Goal: Information Seeking & Learning: Check status

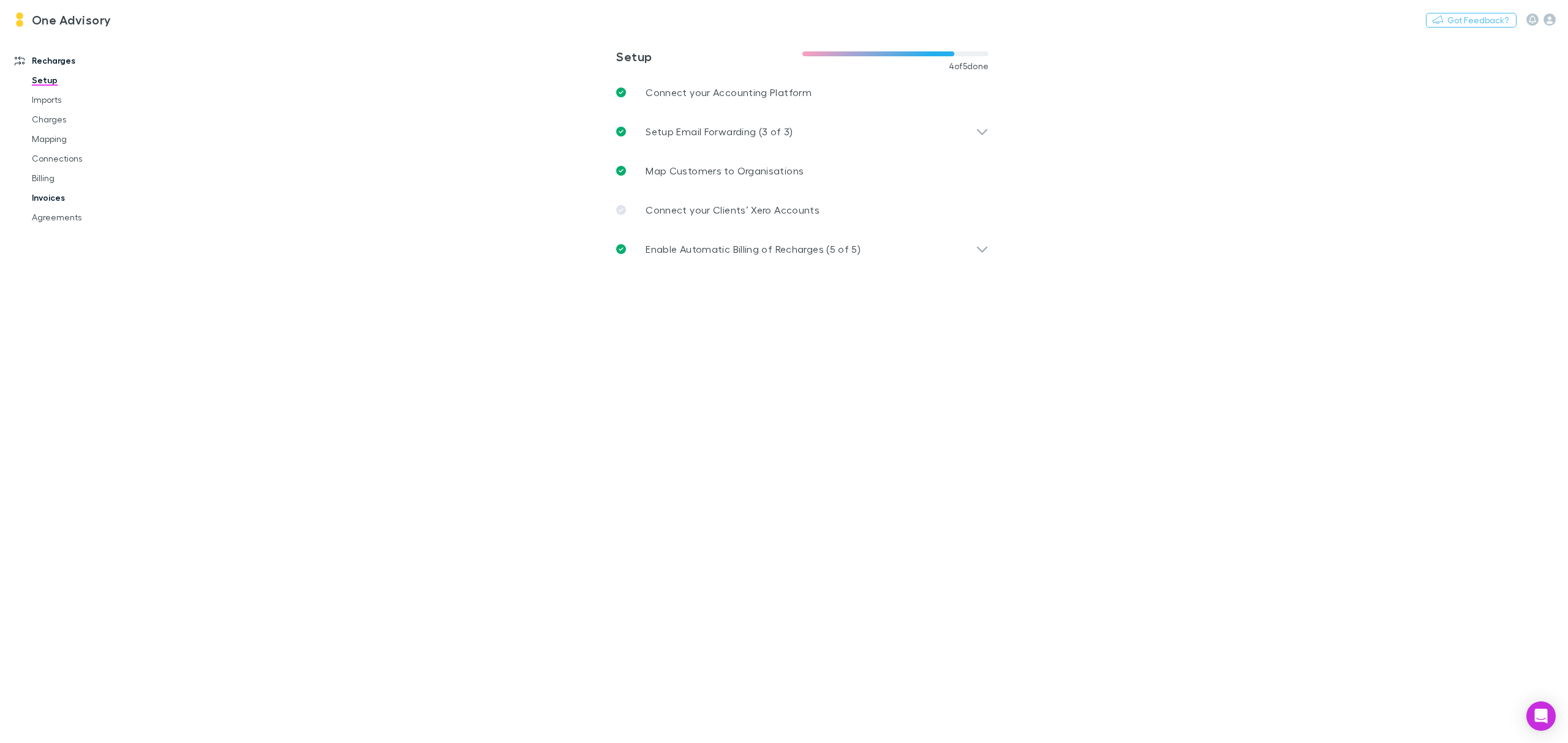
click at [47, 198] on link "Invoices" at bounding box center [97, 197] width 155 height 19
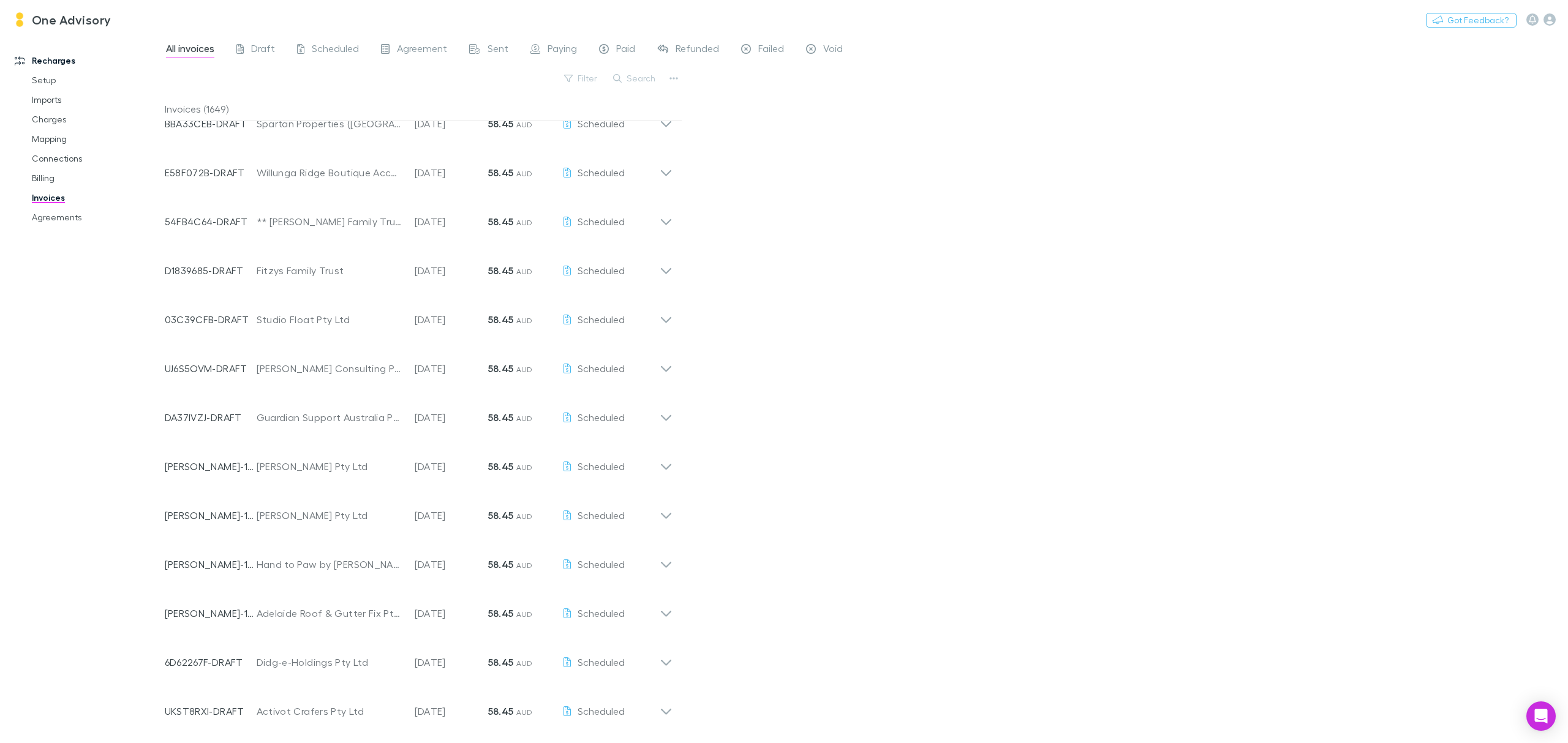
scroll to position [5282, 0]
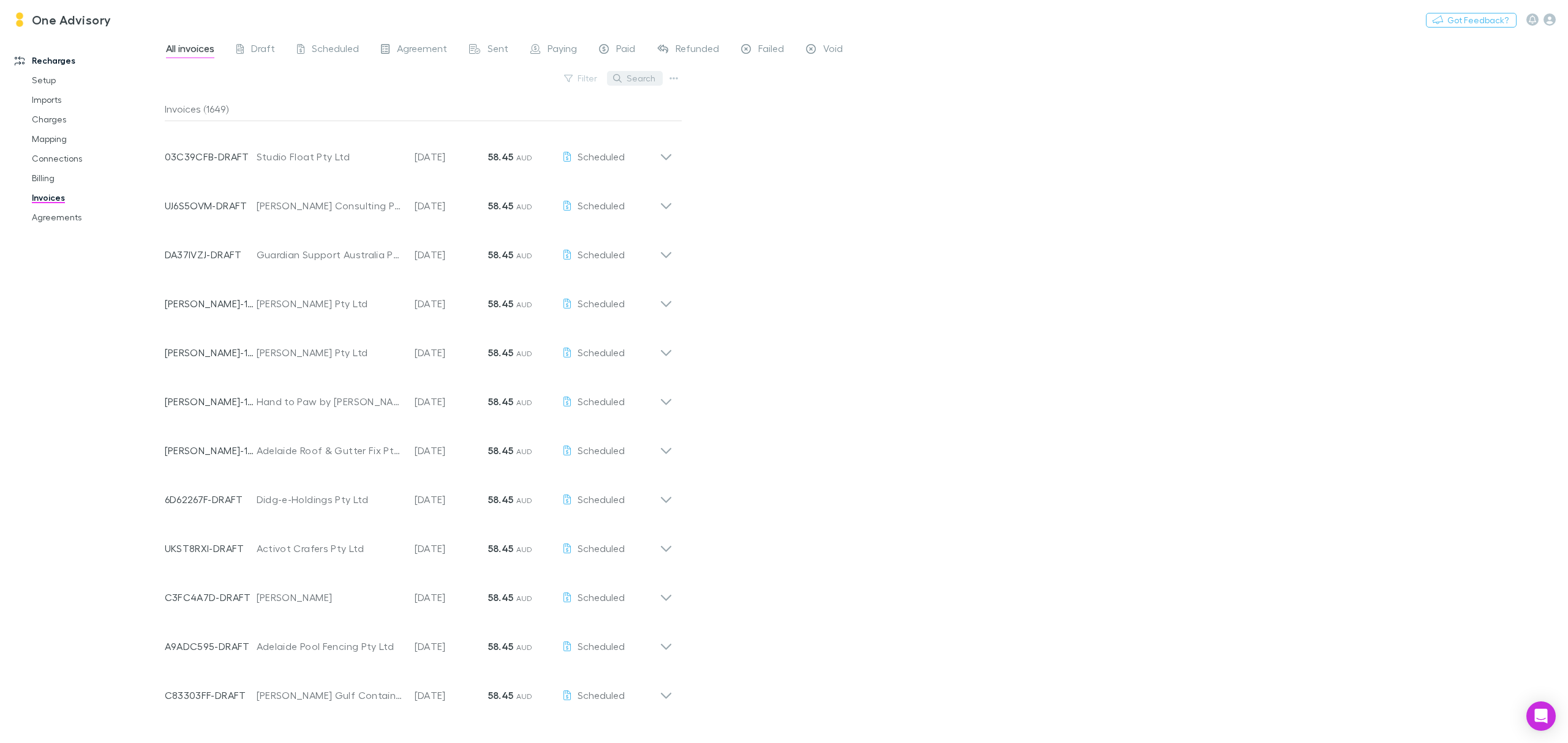
click at [635, 77] on button "Search" at bounding box center [635, 78] width 56 height 14
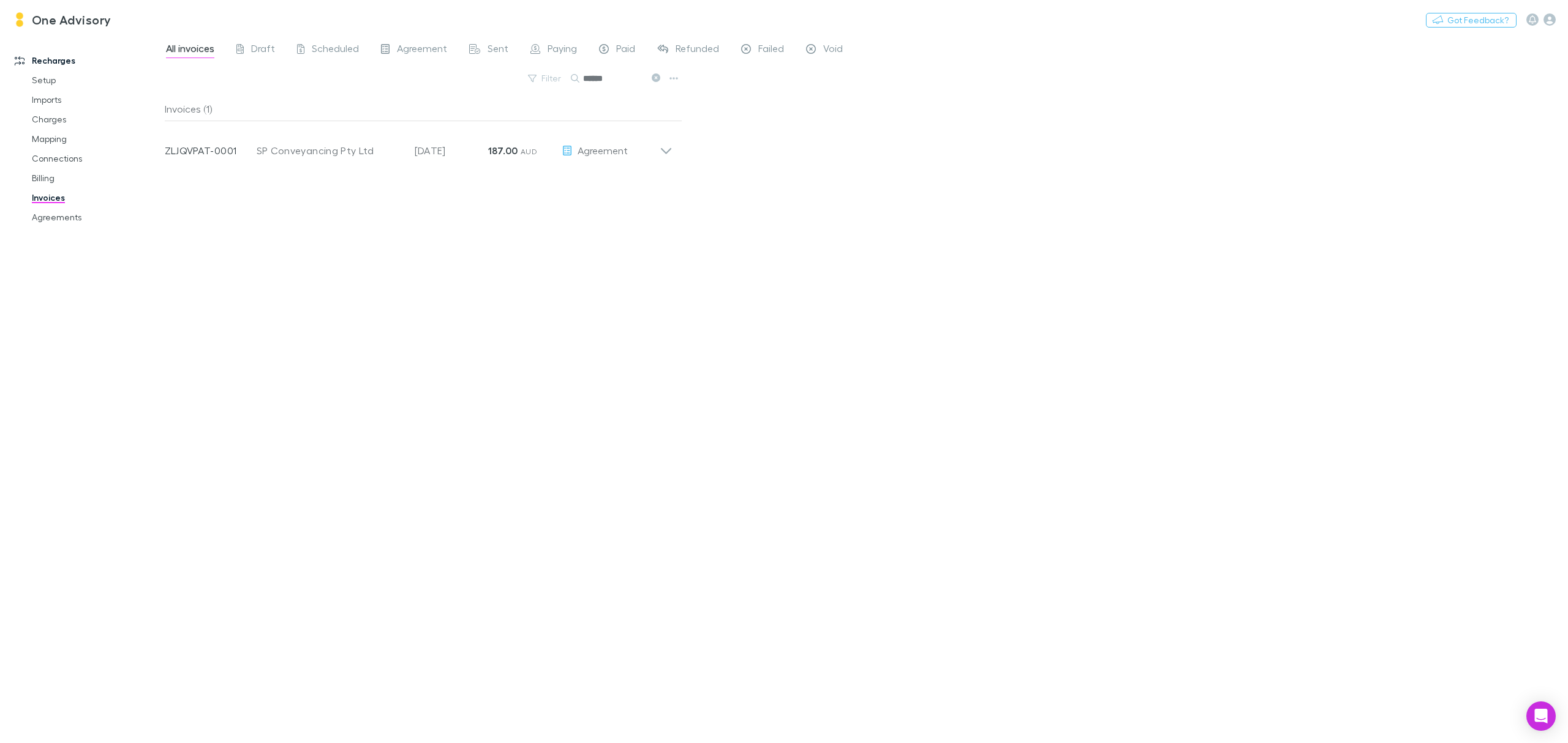
scroll to position [0, 0]
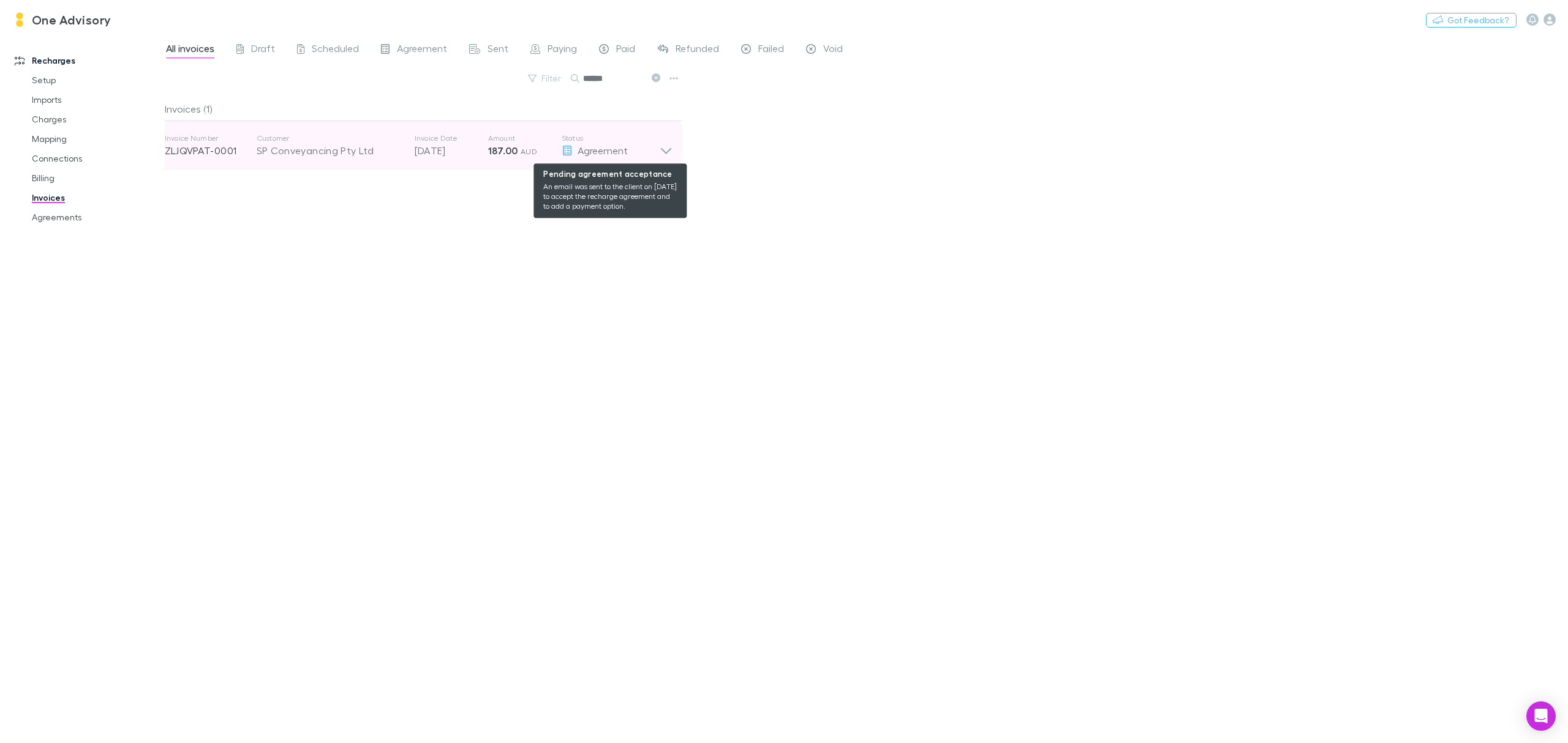
click at [657, 153] on div "Agreement" at bounding box center [610, 150] width 98 height 14
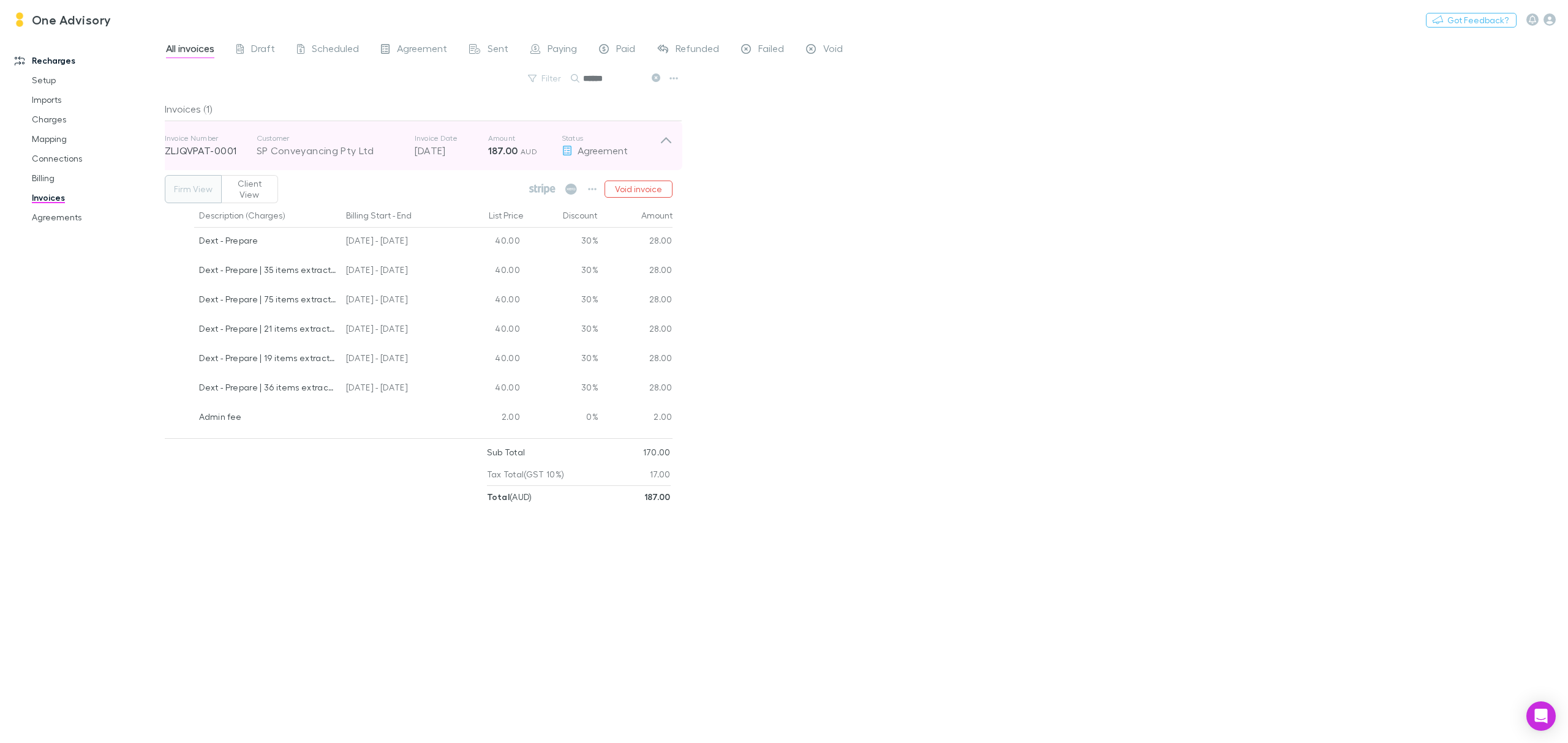
click at [662, 140] on icon at bounding box center [665, 140] width 10 height 6
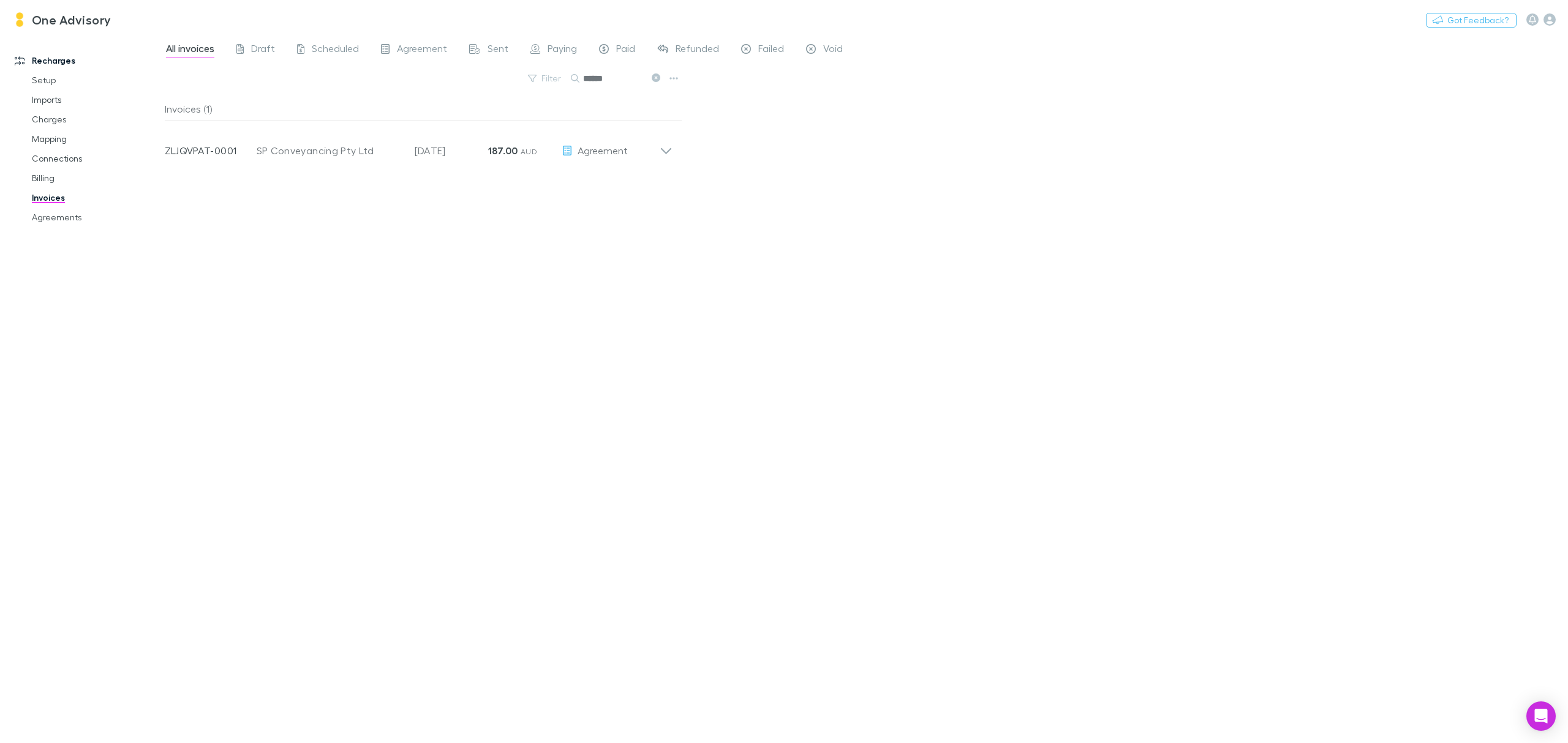
click at [657, 77] on icon at bounding box center [656, 78] width 8 height 8
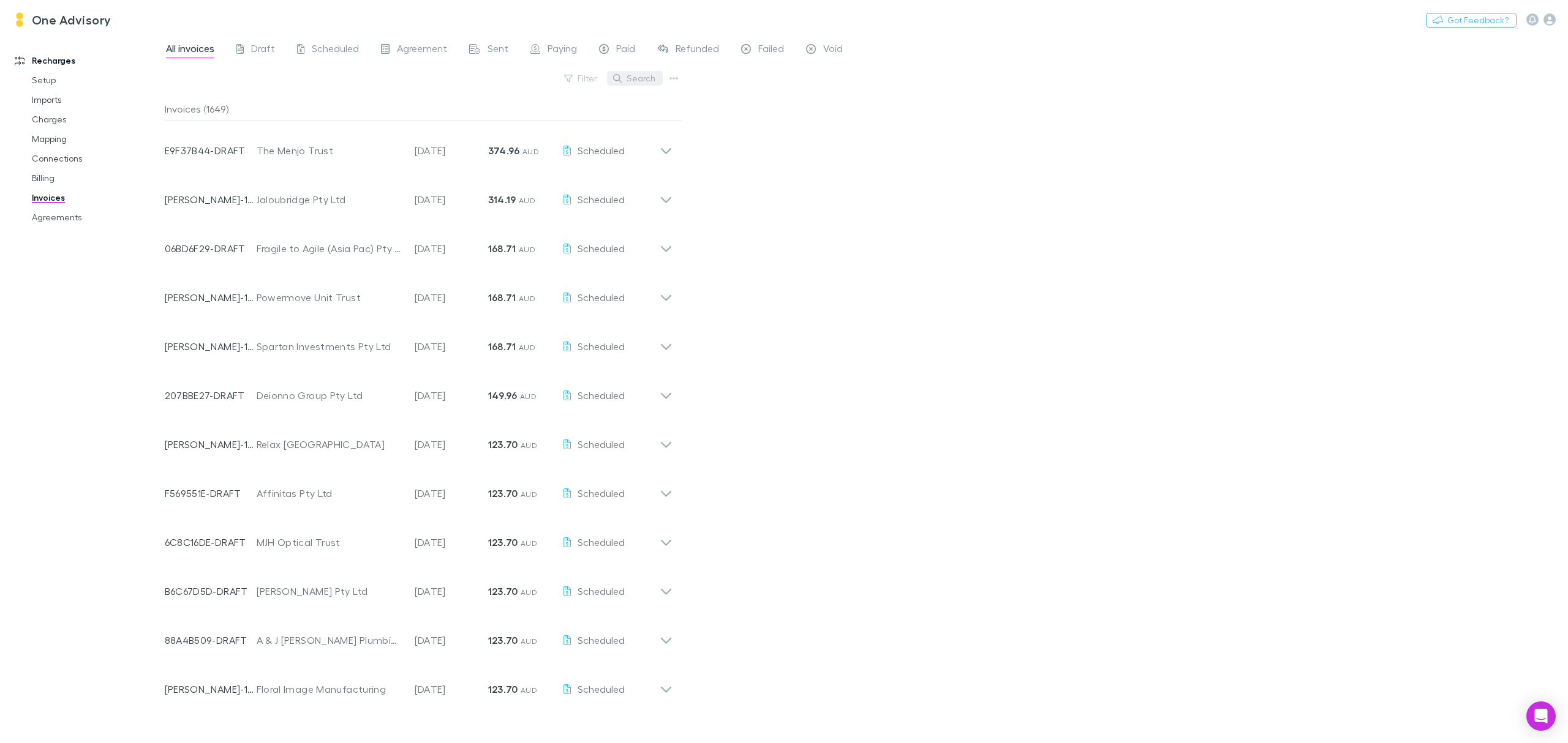
click at [628, 79] on button "Search" at bounding box center [635, 78] width 56 height 14
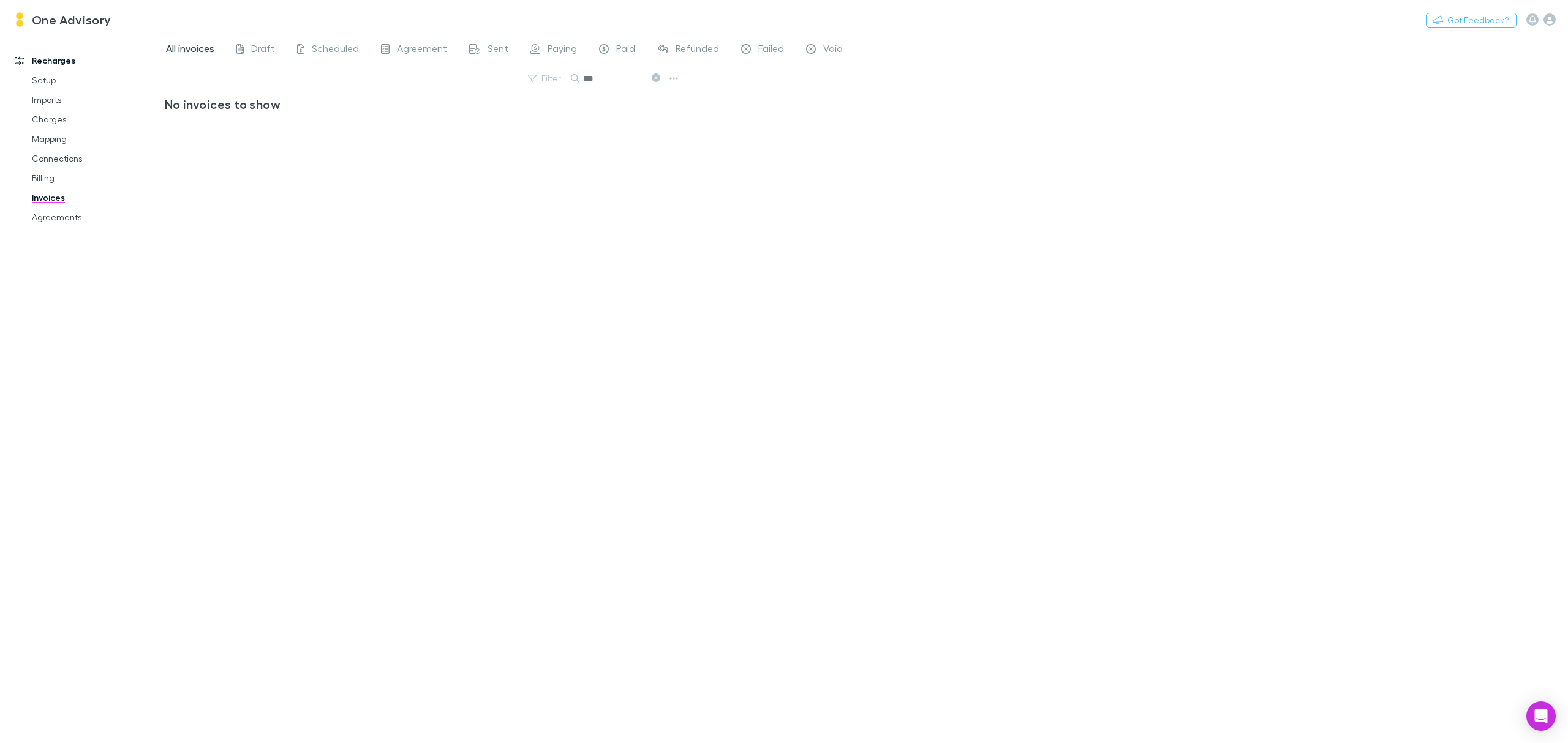
click at [657, 81] on icon at bounding box center [656, 78] width 8 height 8
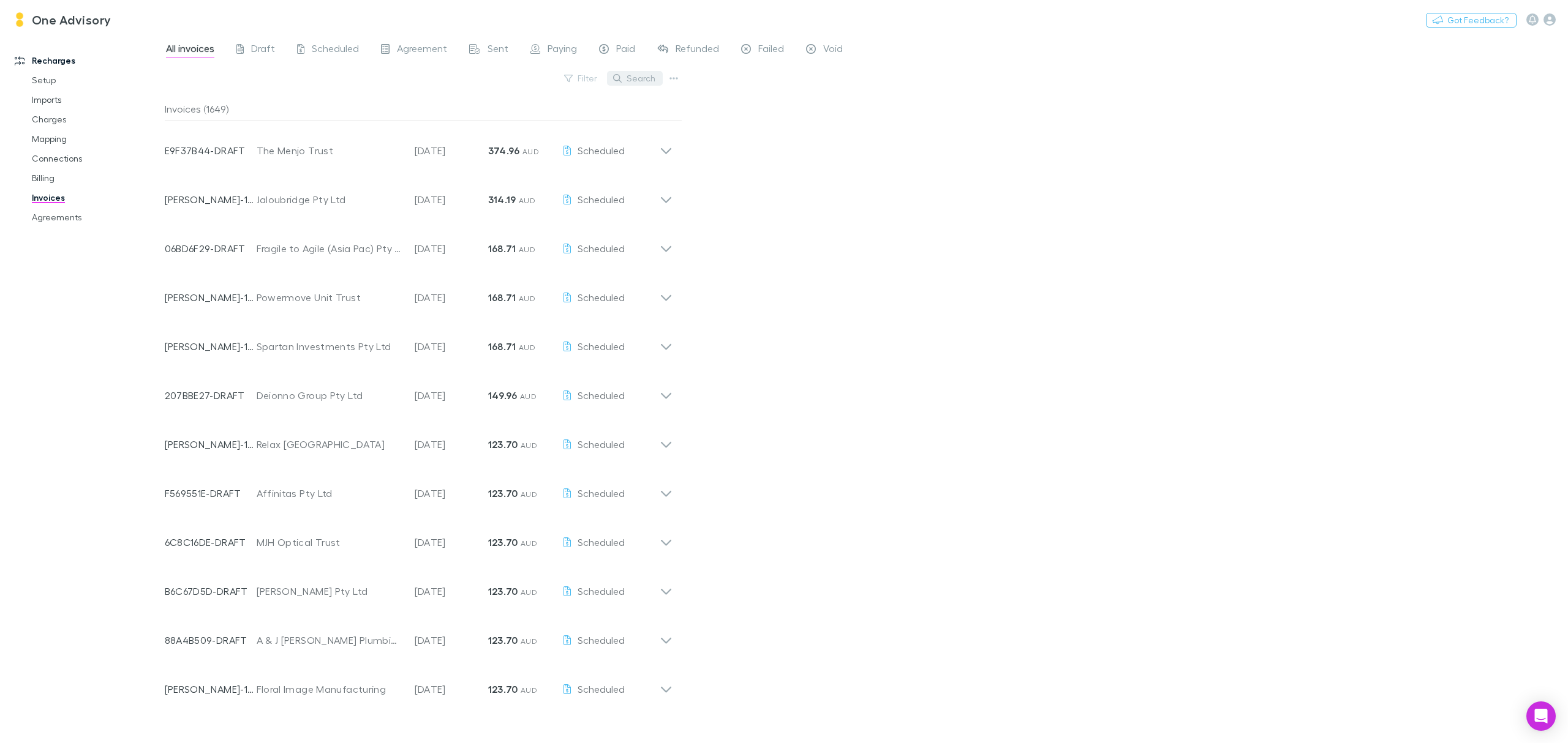
click at [637, 81] on button "Search" at bounding box center [635, 78] width 56 height 14
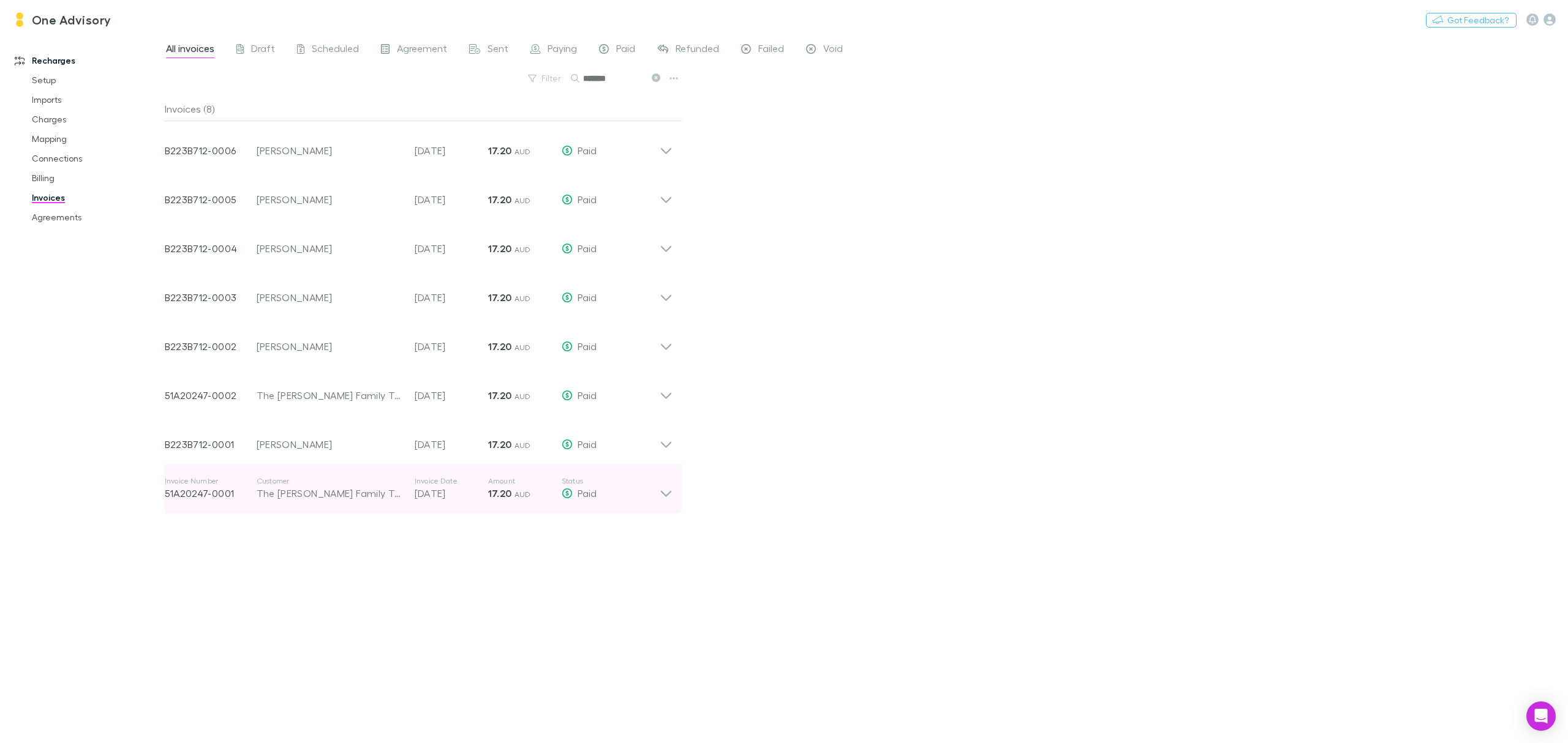
click at [671, 494] on icon at bounding box center [666, 488] width 13 height 24
click at [669, 488] on icon at bounding box center [666, 488] width 13 height 24
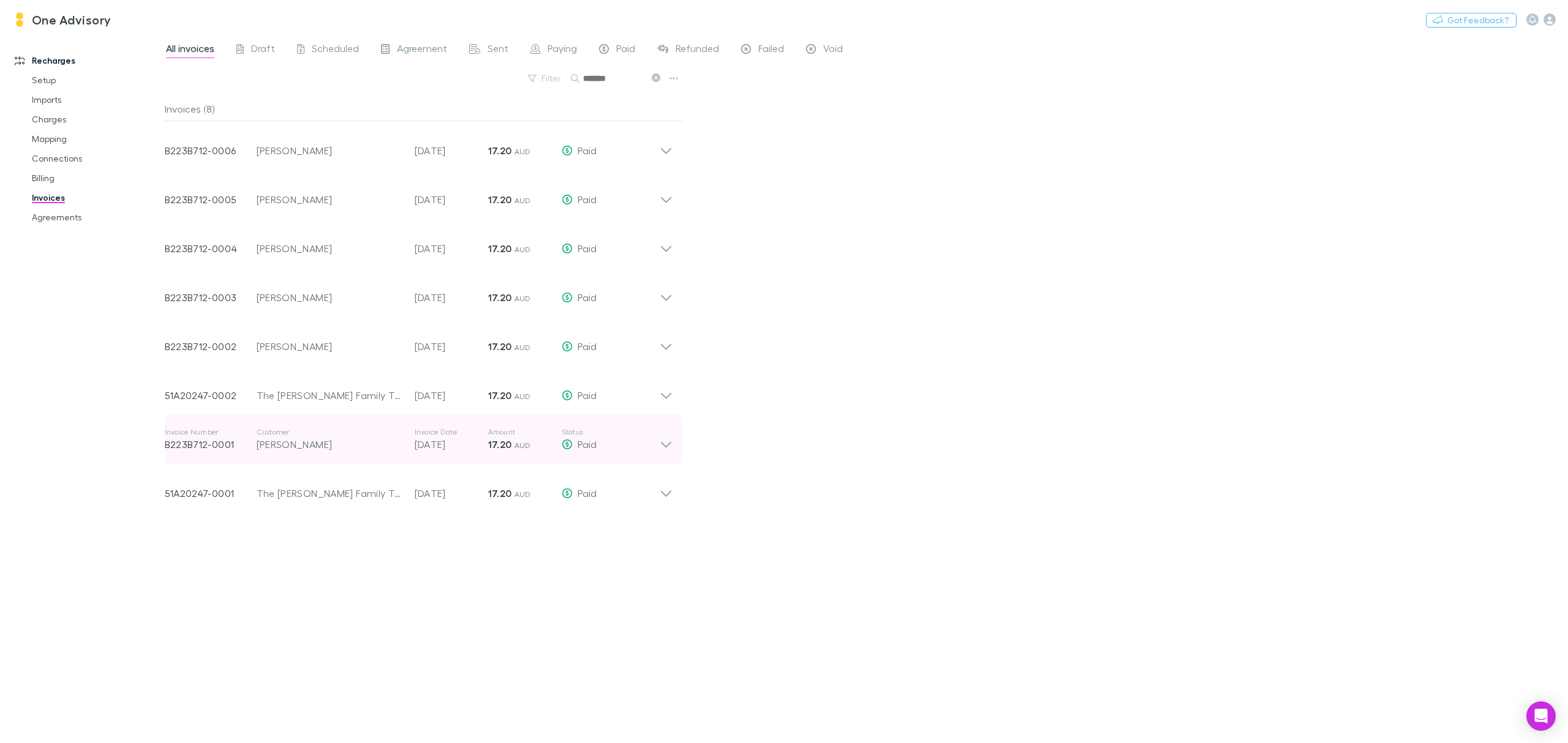
click at [664, 441] on icon at bounding box center [666, 439] width 13 height 24
click at [657, 81] on icon at bounding box center [656, 78] width 8 height 8
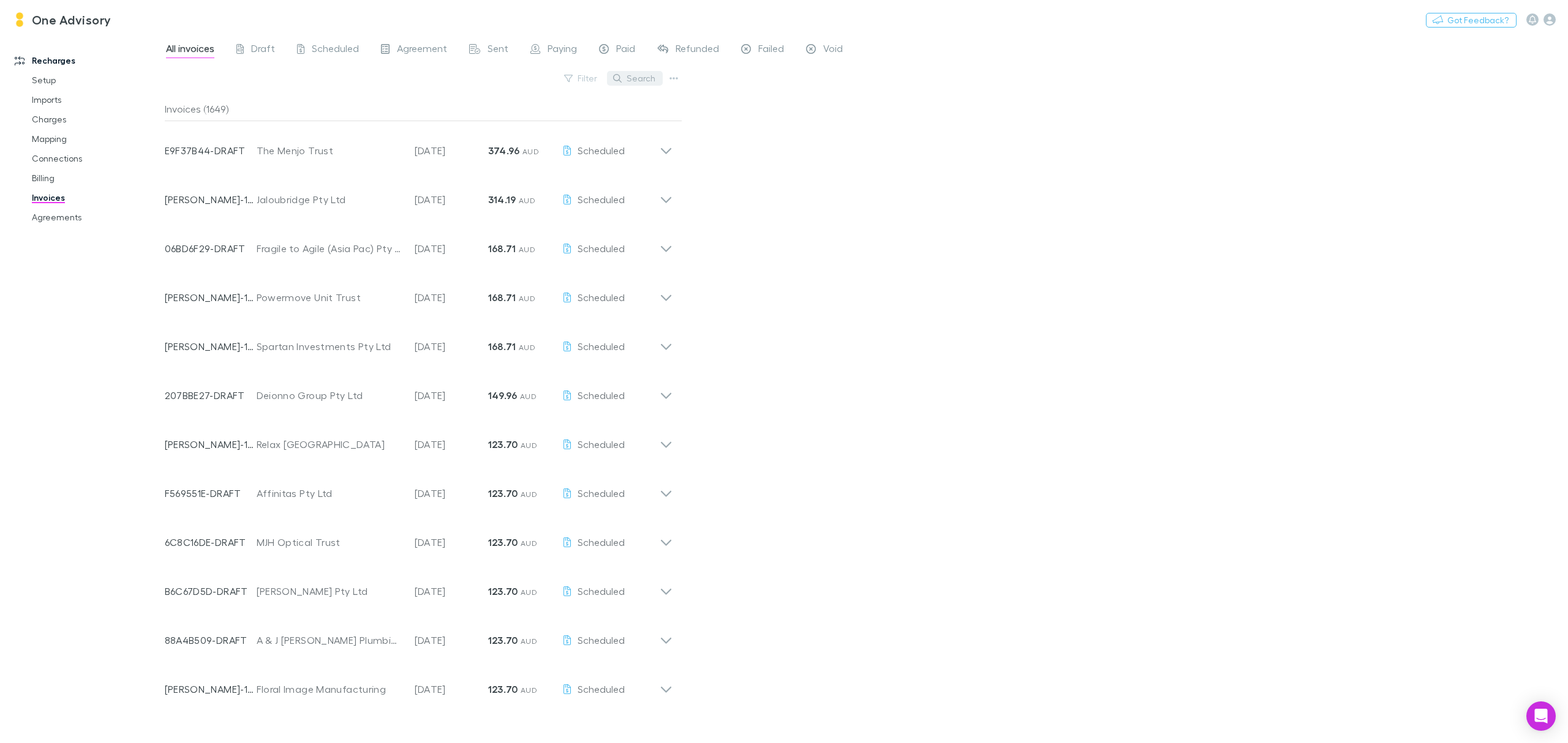
click at [642, 77] on button "Search" at bounding box center [635, 78] width 56 height 14
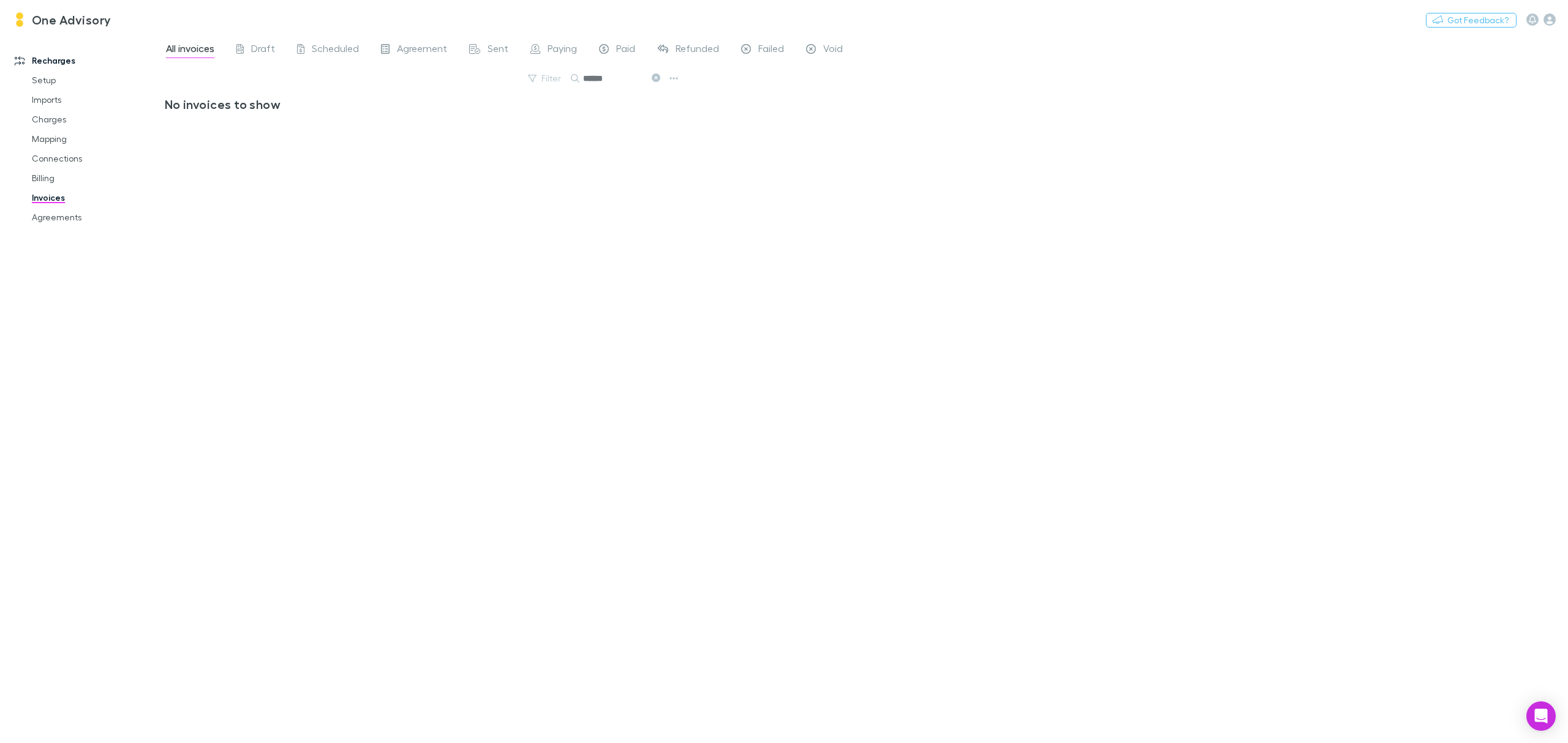
type input "******"
